Goal: Transaction & Acquisition: Purchase product/service

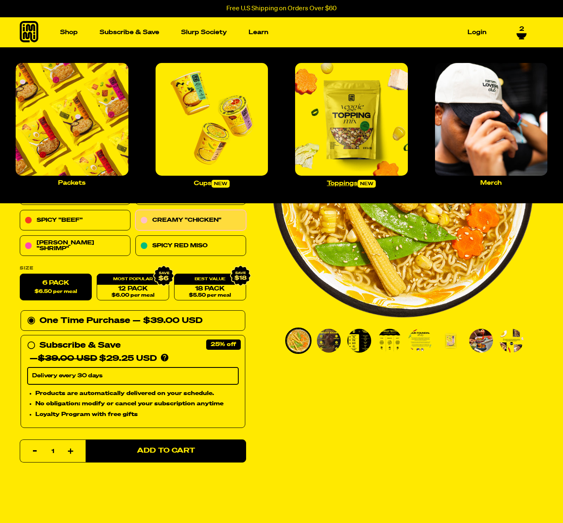
click at [316, 104] on img "Main navigation" at bounding box center [351, 119] width 113 height 113
